Goal: Browse casually

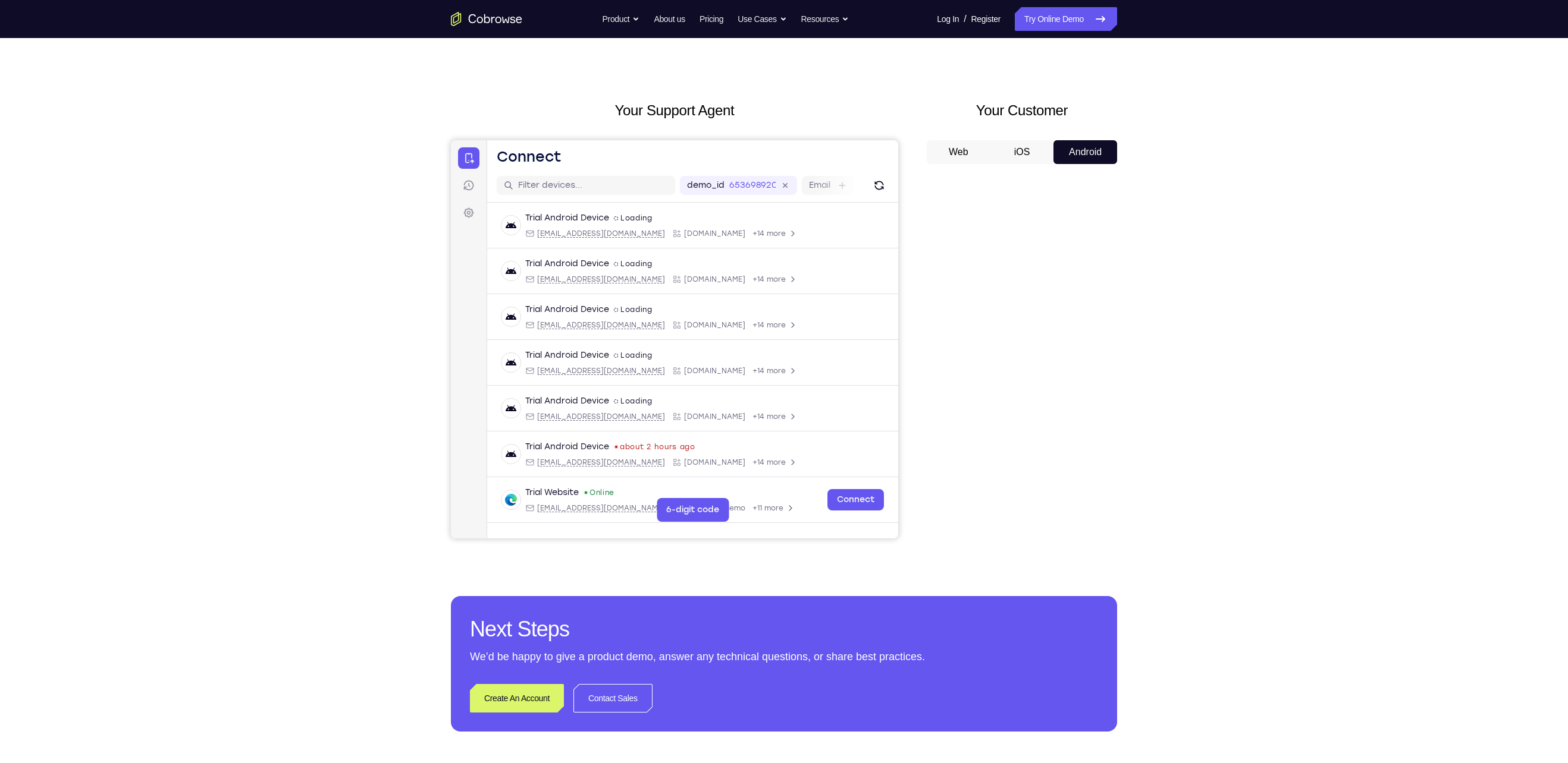
scroll to position [13, 0]
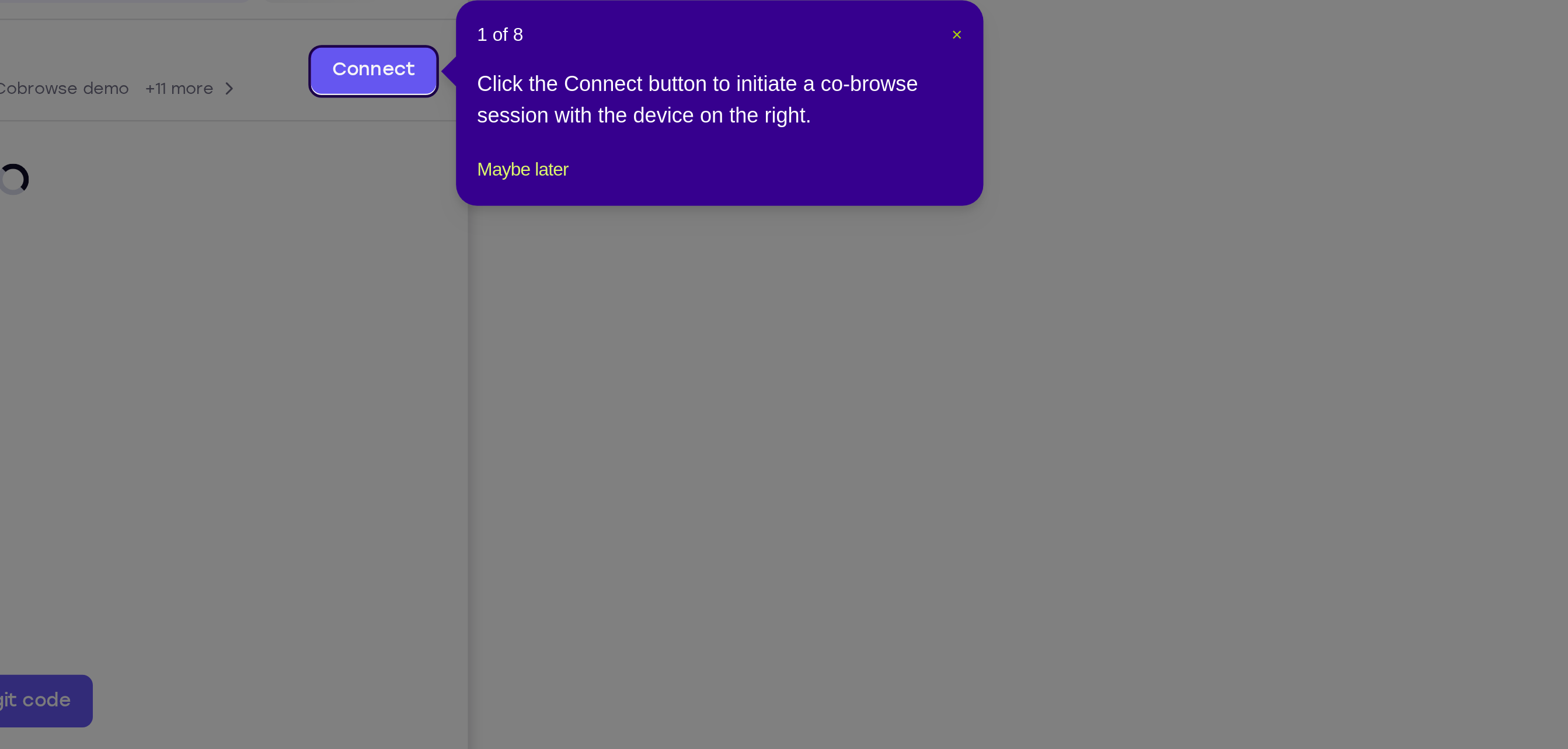
click at [1113, 218] on span "×" at bounding box center [1113, 220] width 5 height 10
